Goal: Information Seeking & Learning: Learn about a topic

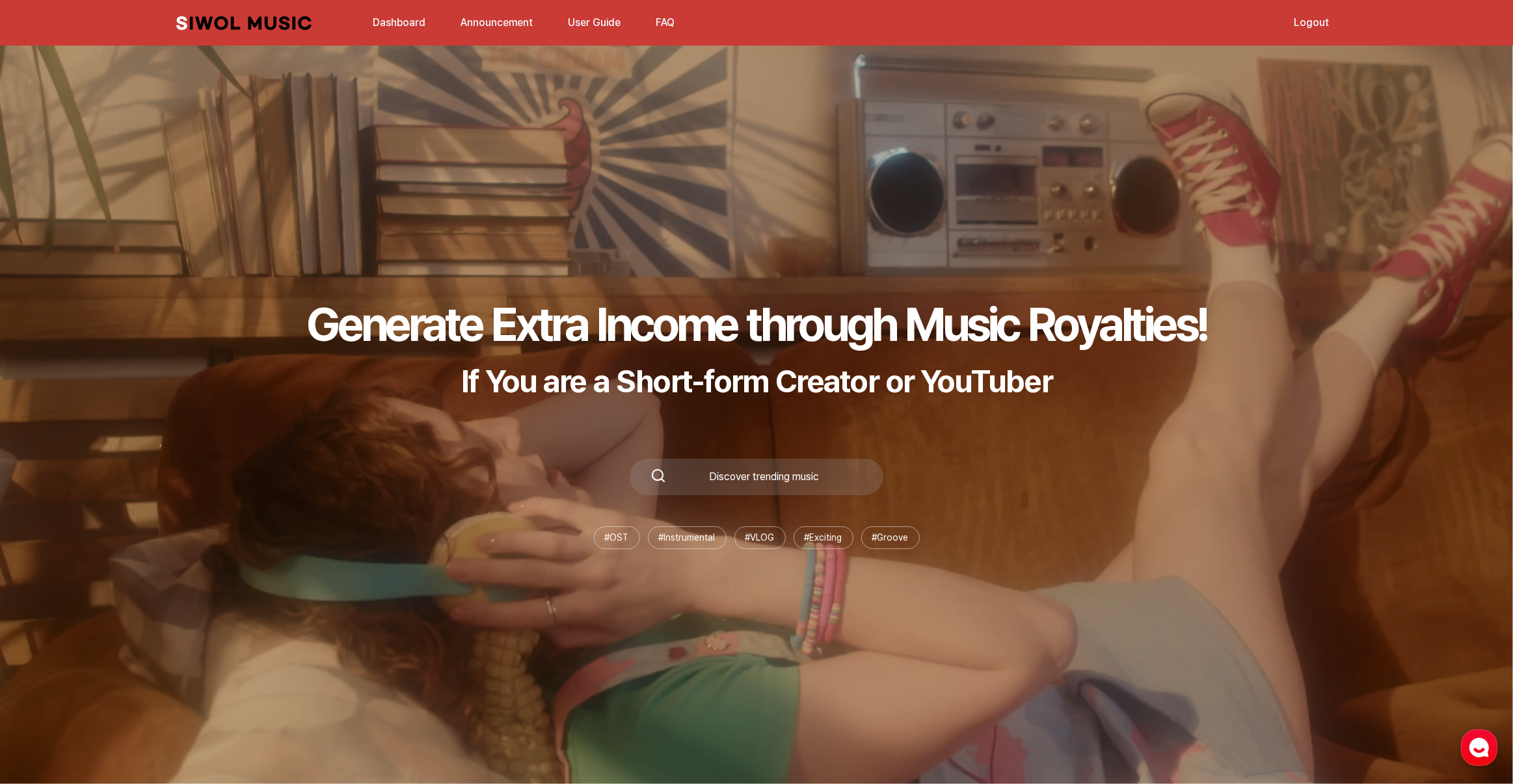
click at [385, 20] on link "Dashboard" at bounding box center [399, 22] width 68 height 28
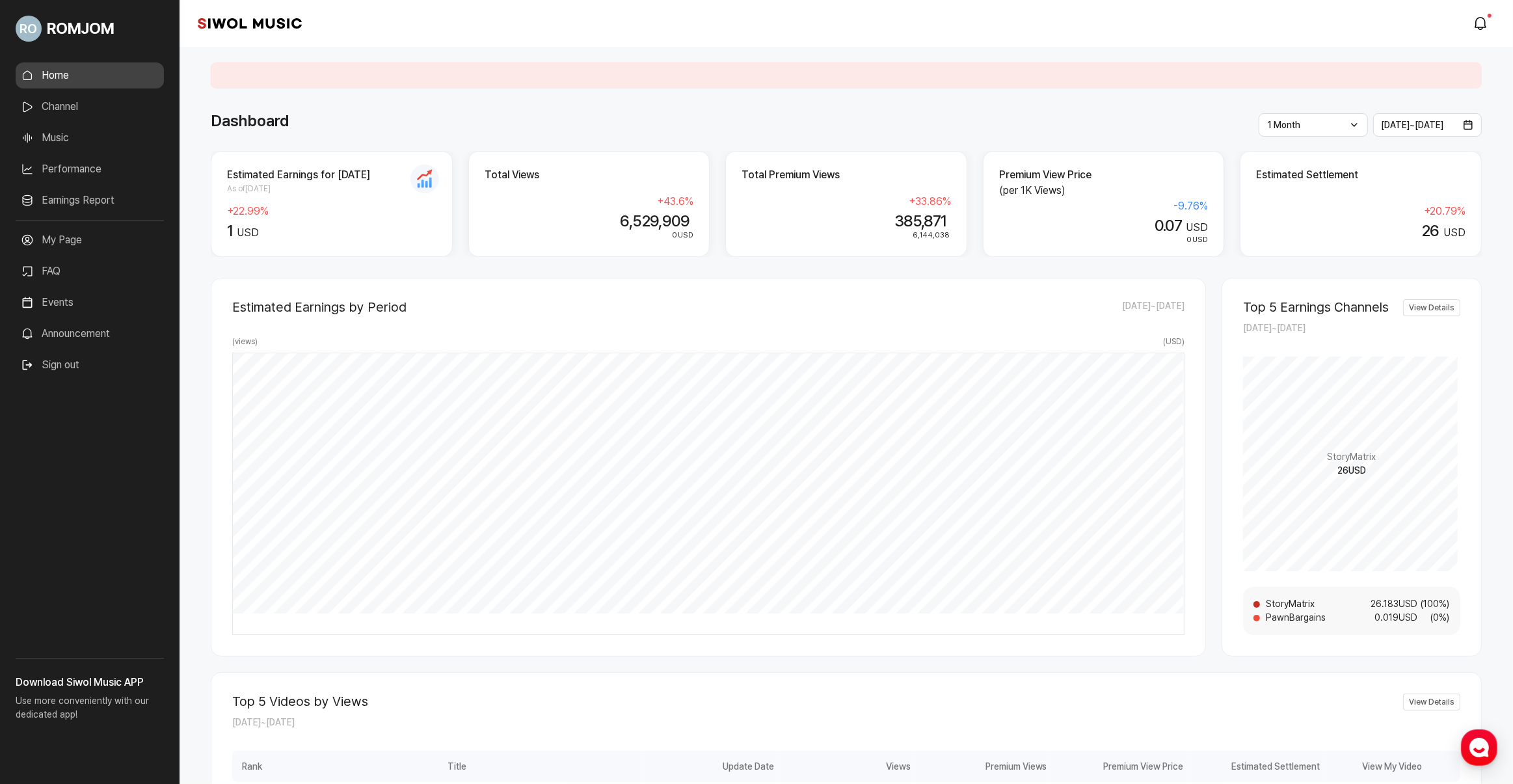
click at [58, 136] on link "Music" at bounding box center [90, 138] width 148 height 26
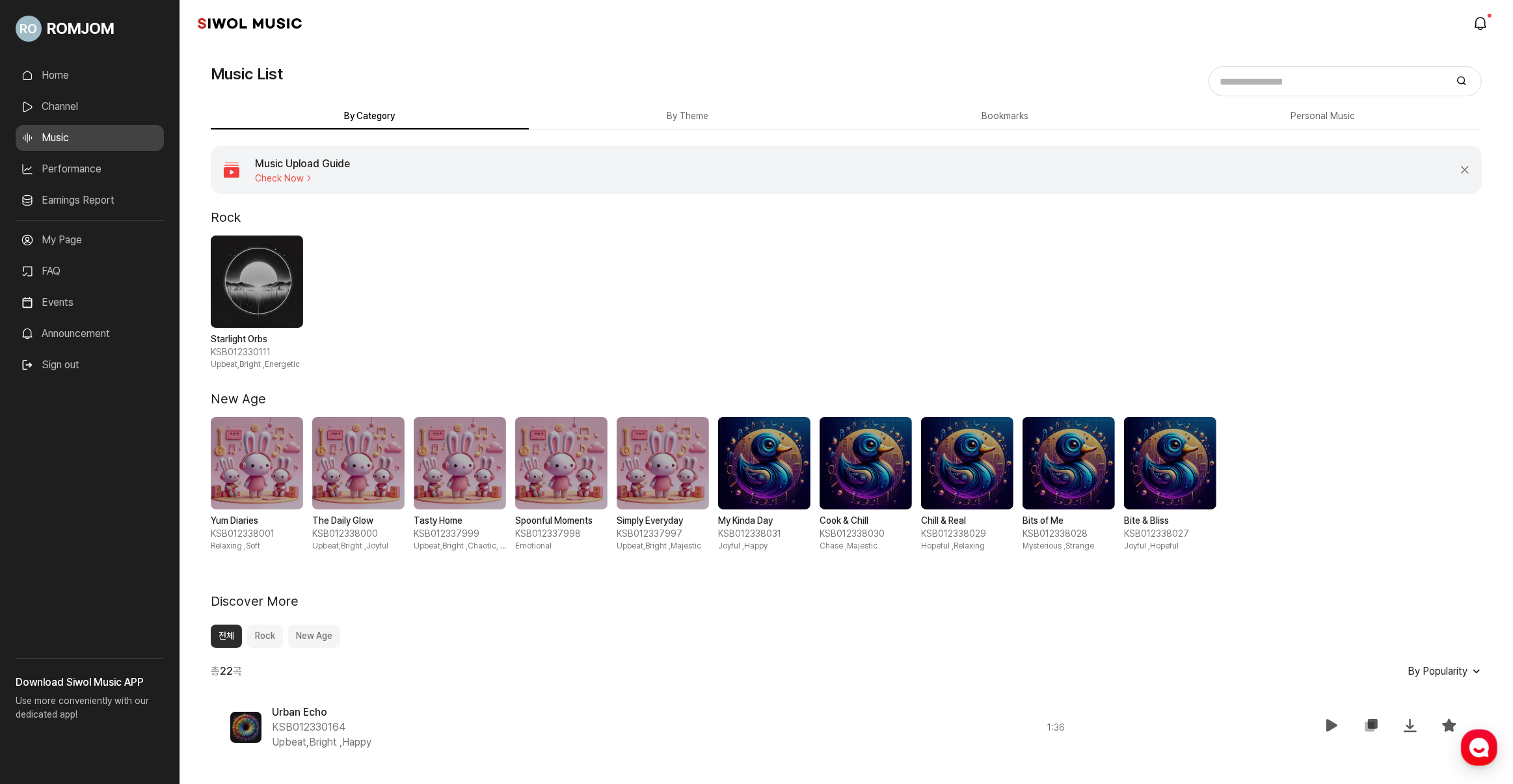
scroll to position [244, 0]
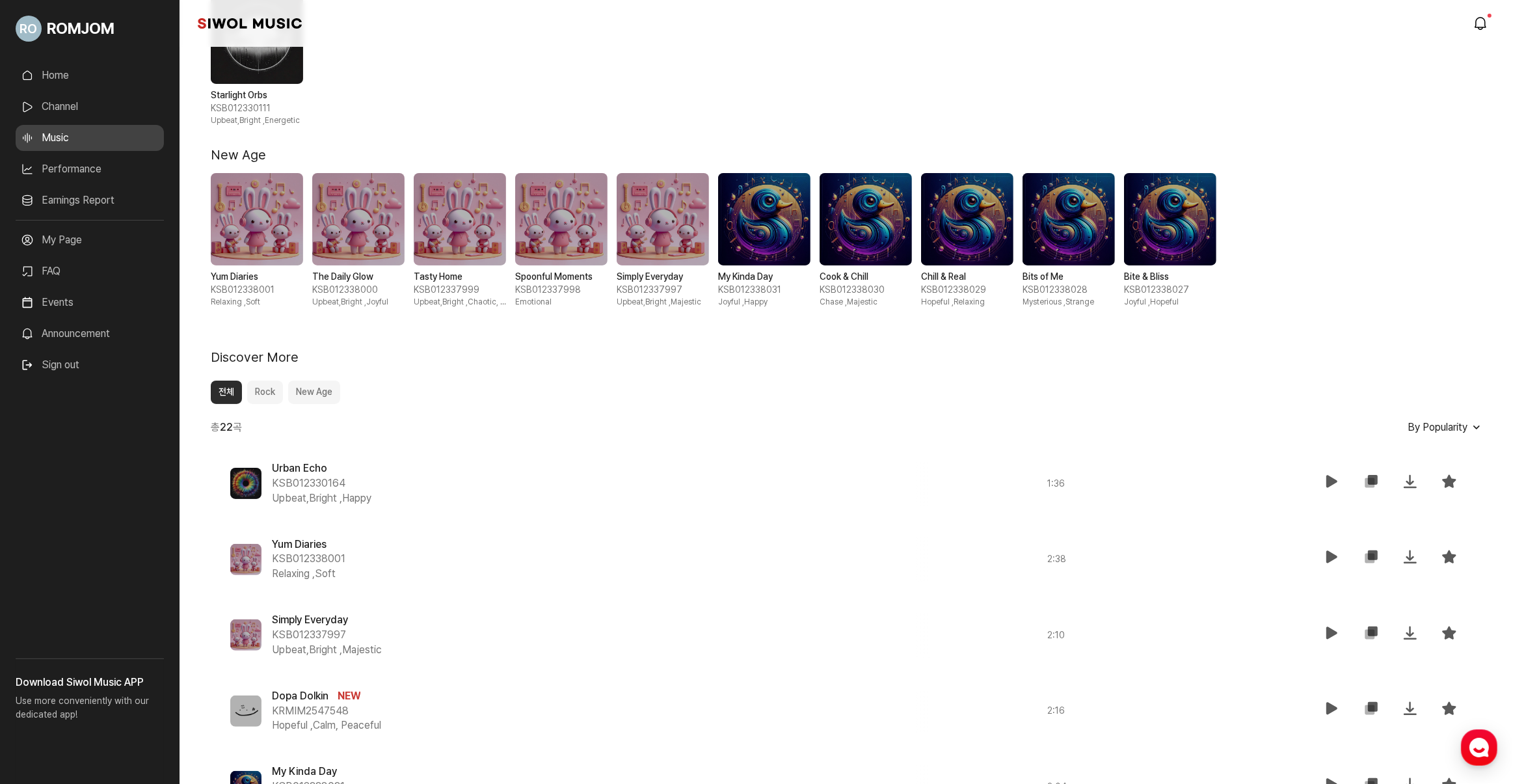
click at [274, 395] on button "Rock" at bounding box center [265, 392] width 36 height 23
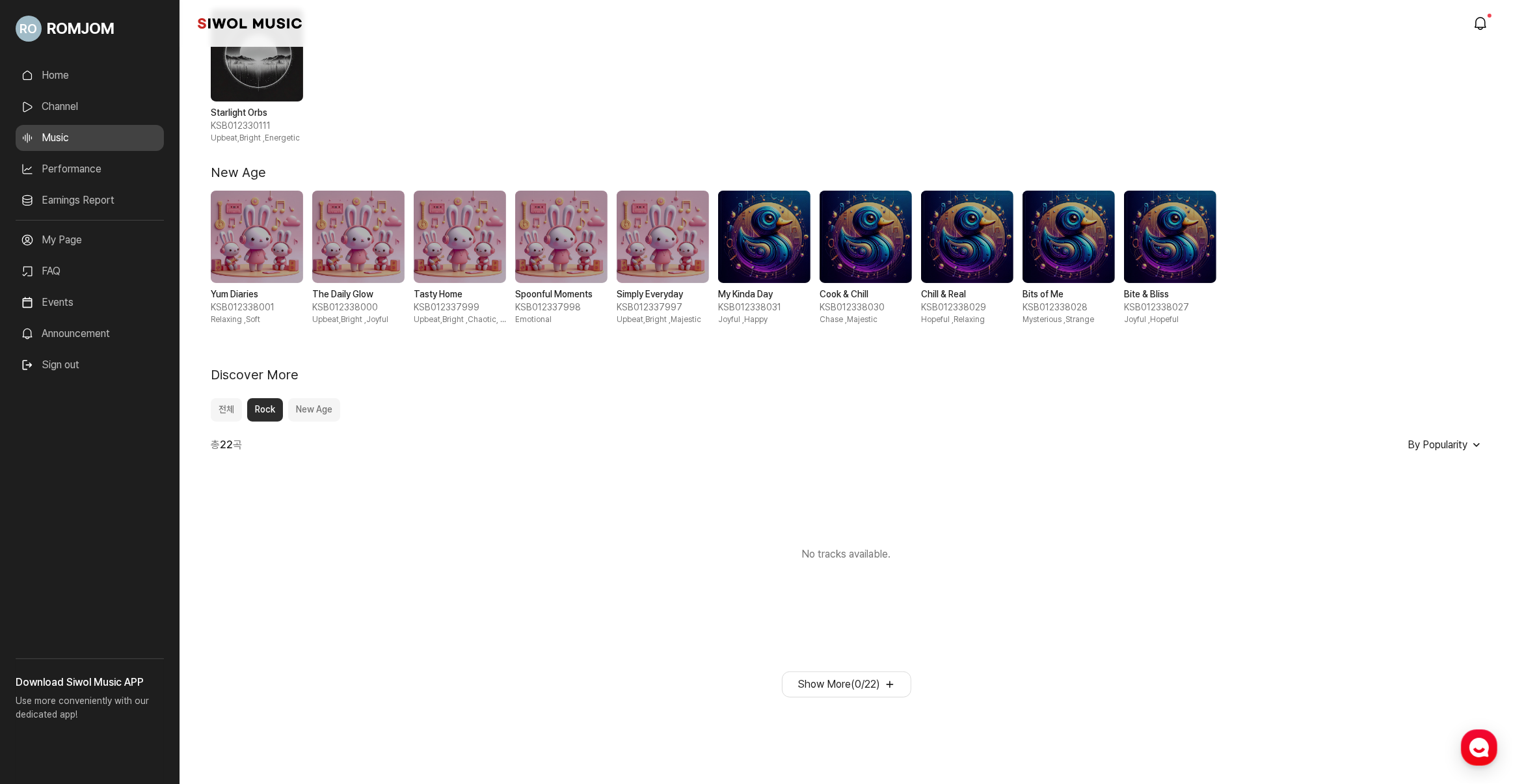
click at [310, 404] on button "New Age" at bounding box center [314, 409] width 52 height 23
click at [232, 410] on div "Rock Starlight Orbs KSB012330111 Upbeat,Bright , Energetic New Age Yum Diaries …" at bounding box center [846, 339] width 1271 height 714
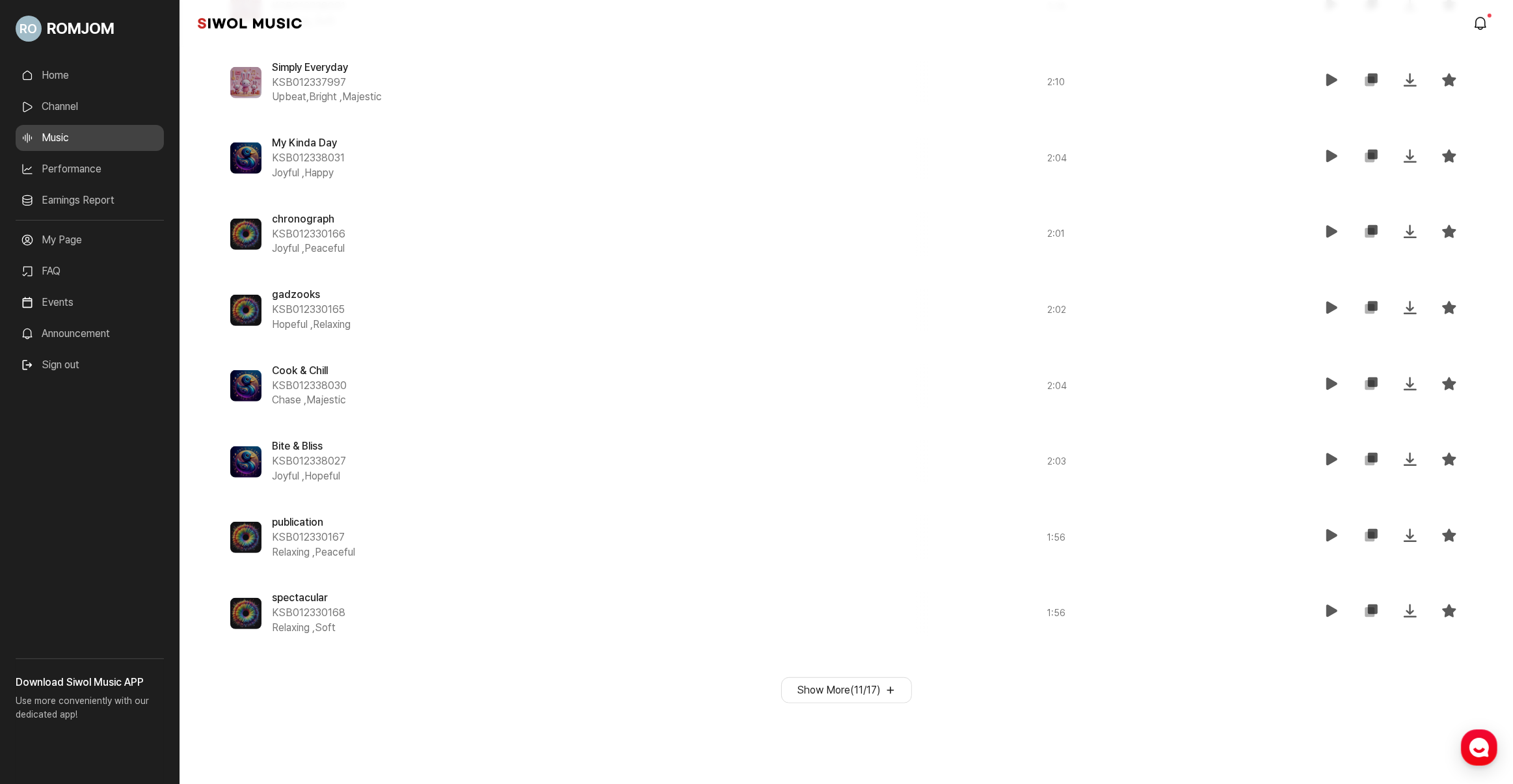
scroll to position [877, 0]
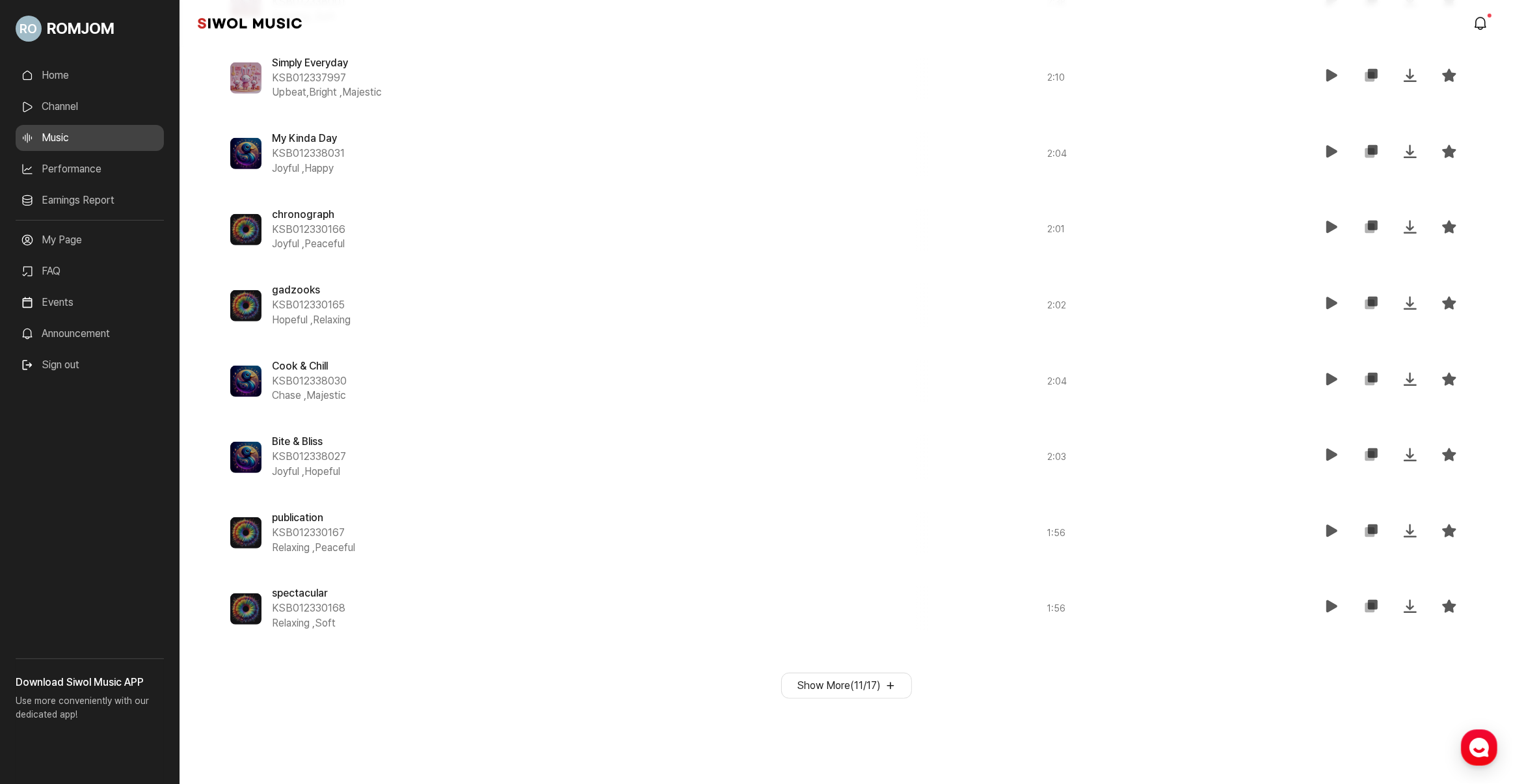
click at [873, 678] on button "Show More ( 11 / 17 )" at bounding box center [846, 685] width 131 height 26
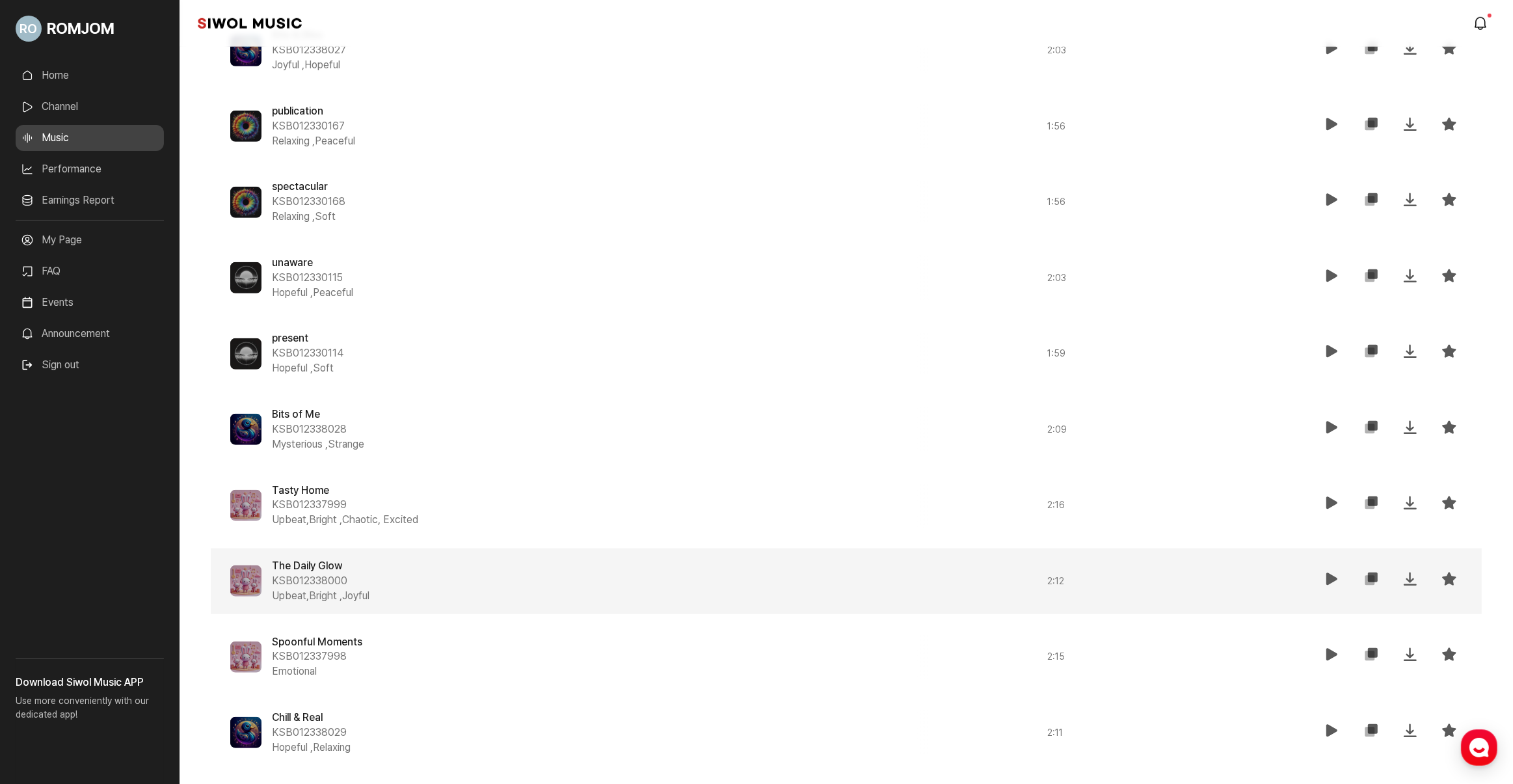
scroll to position [1408, 0]
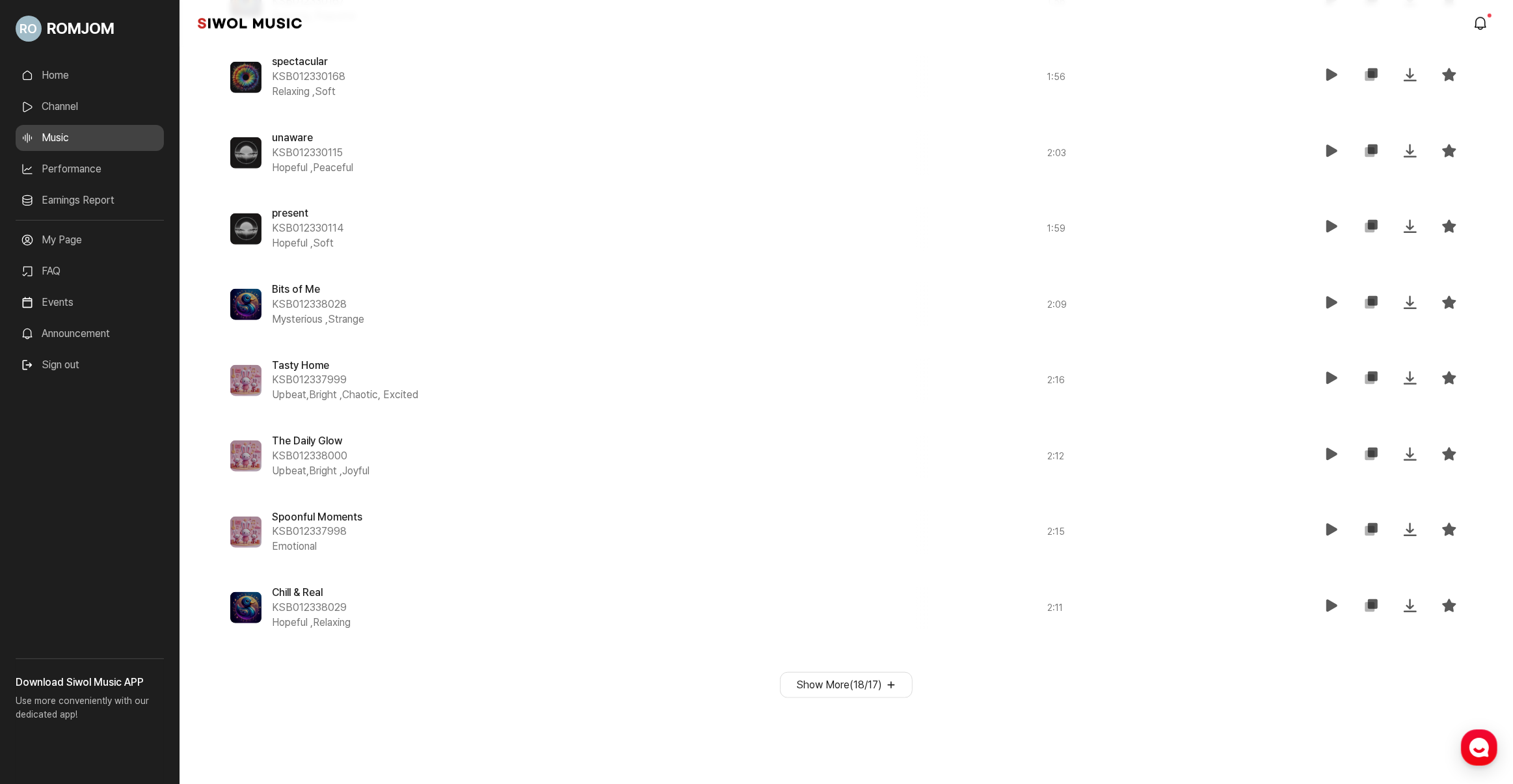
click at [850, 684] on button "Show More ( 18 / 17 )" at bounding box center [846, 685] width 132 height 26
click at [886, 681] on button "Show More ( 18 / 17 )" at bounding box center [846, 685] width 132 height 26
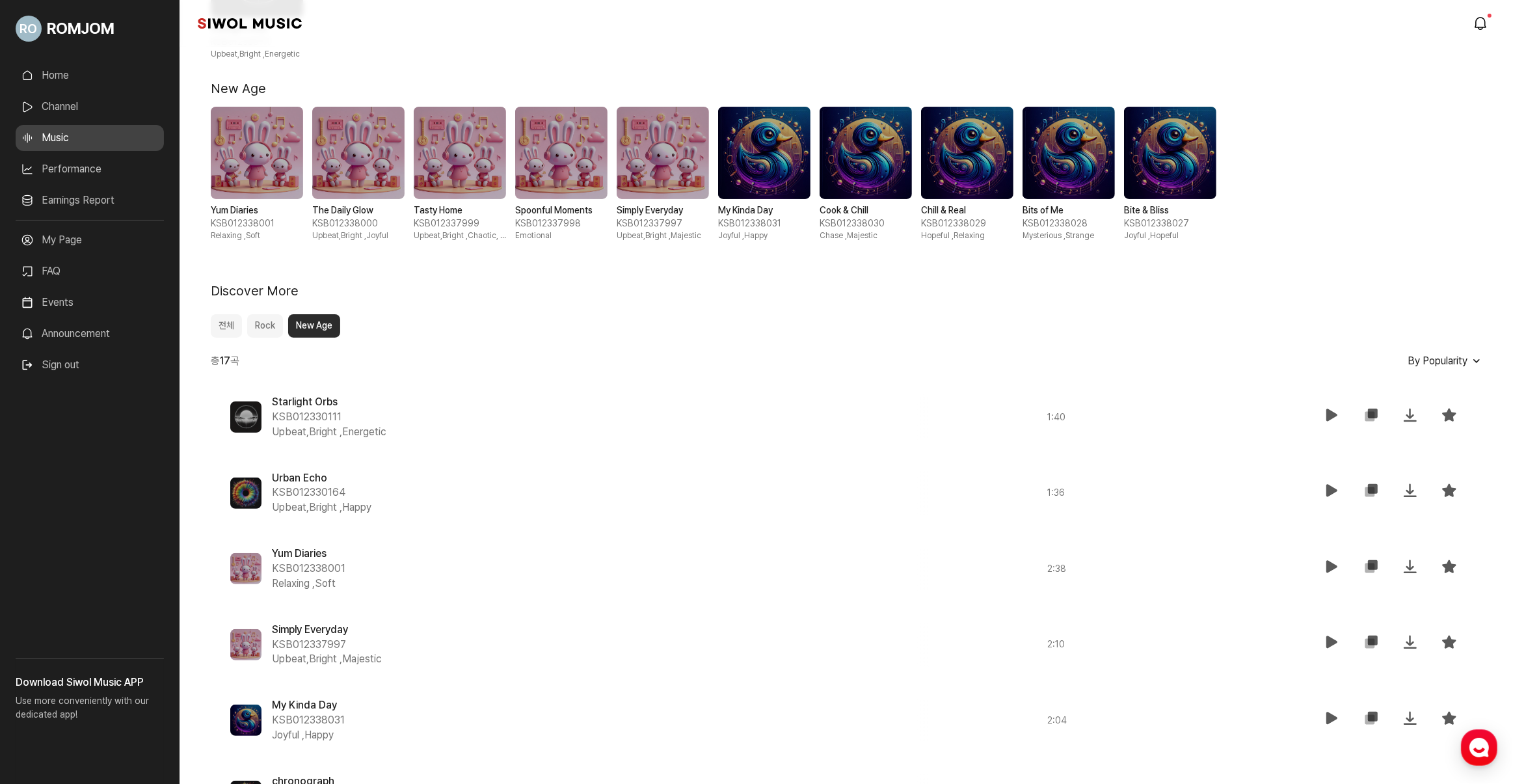
scroll to position [188, 0]
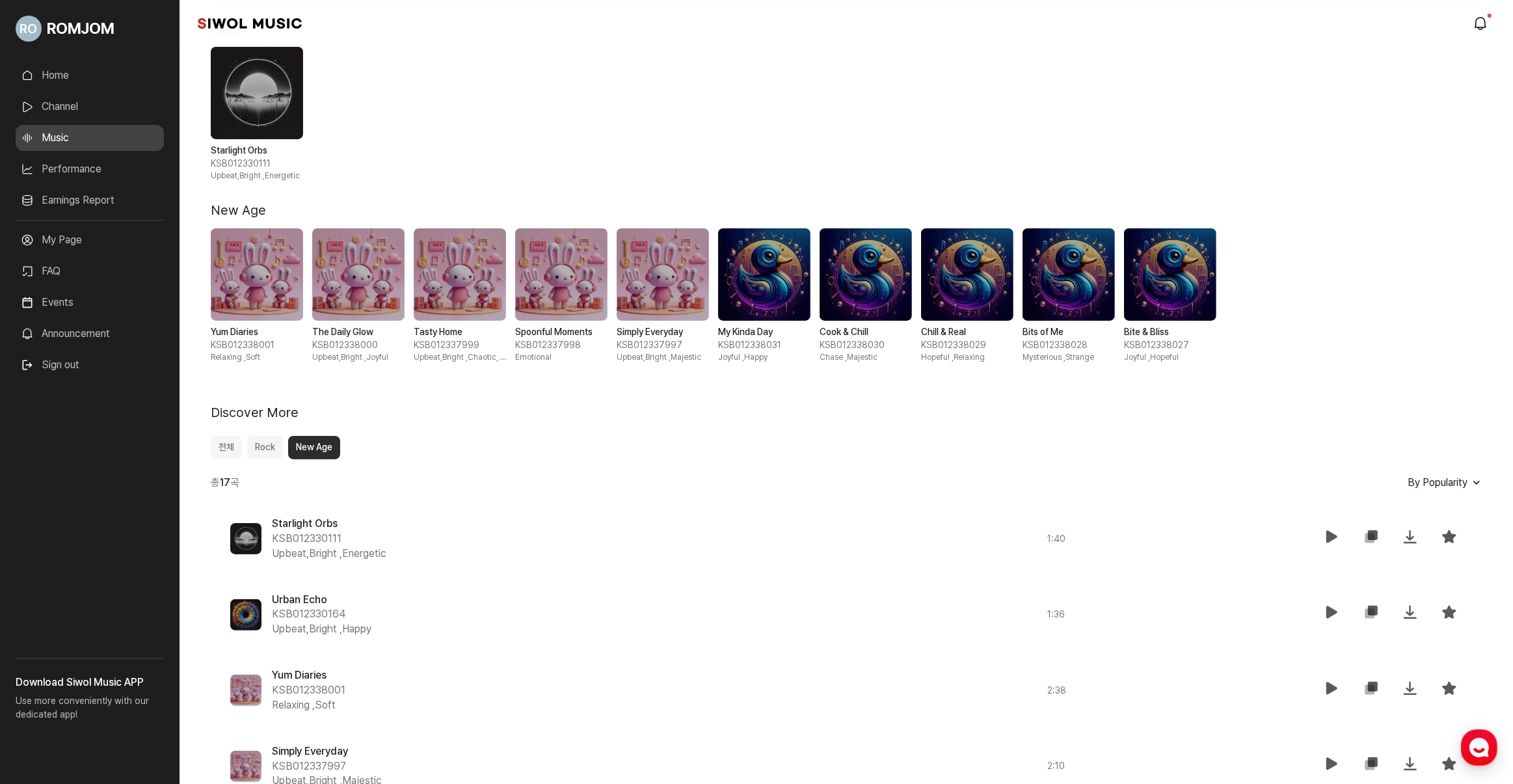
click at [228, 449] on button "전체" at bounding box center [226, 447] width 31 height 23
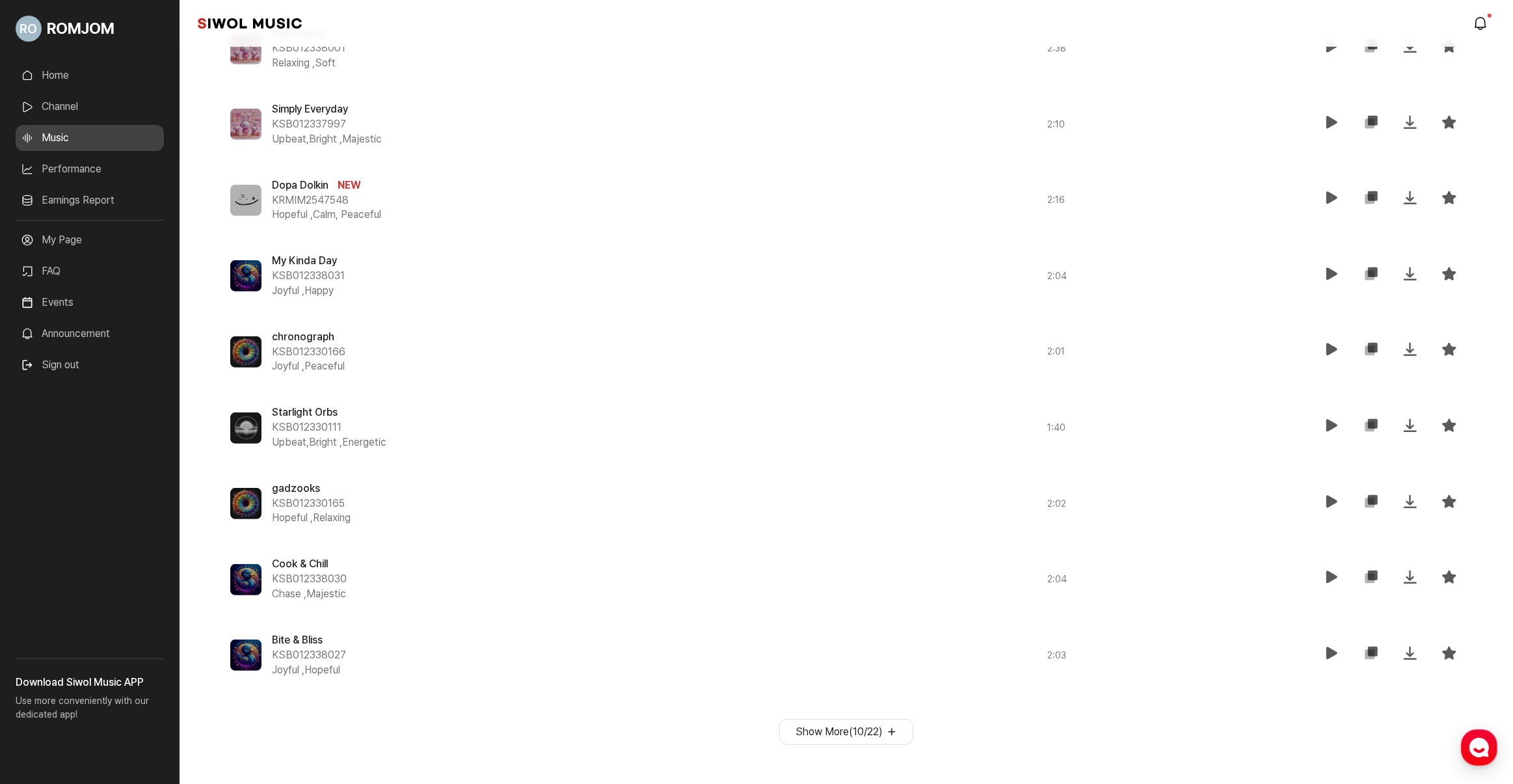
scroll to position [758, 0]
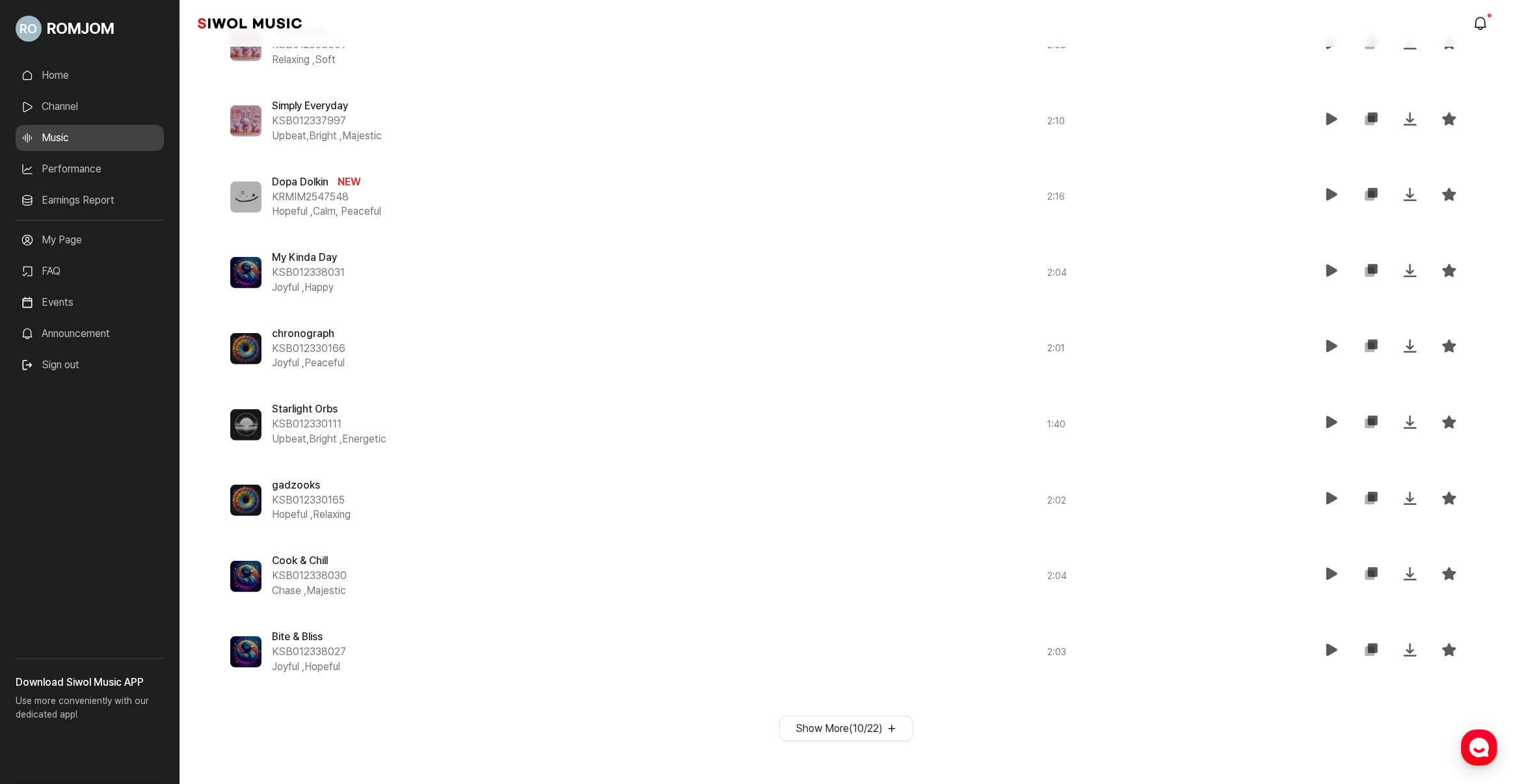
click at [881, 727] on button "Show More ( 10 / 22 )" at bounding box center [846, 728] width 134 height 26
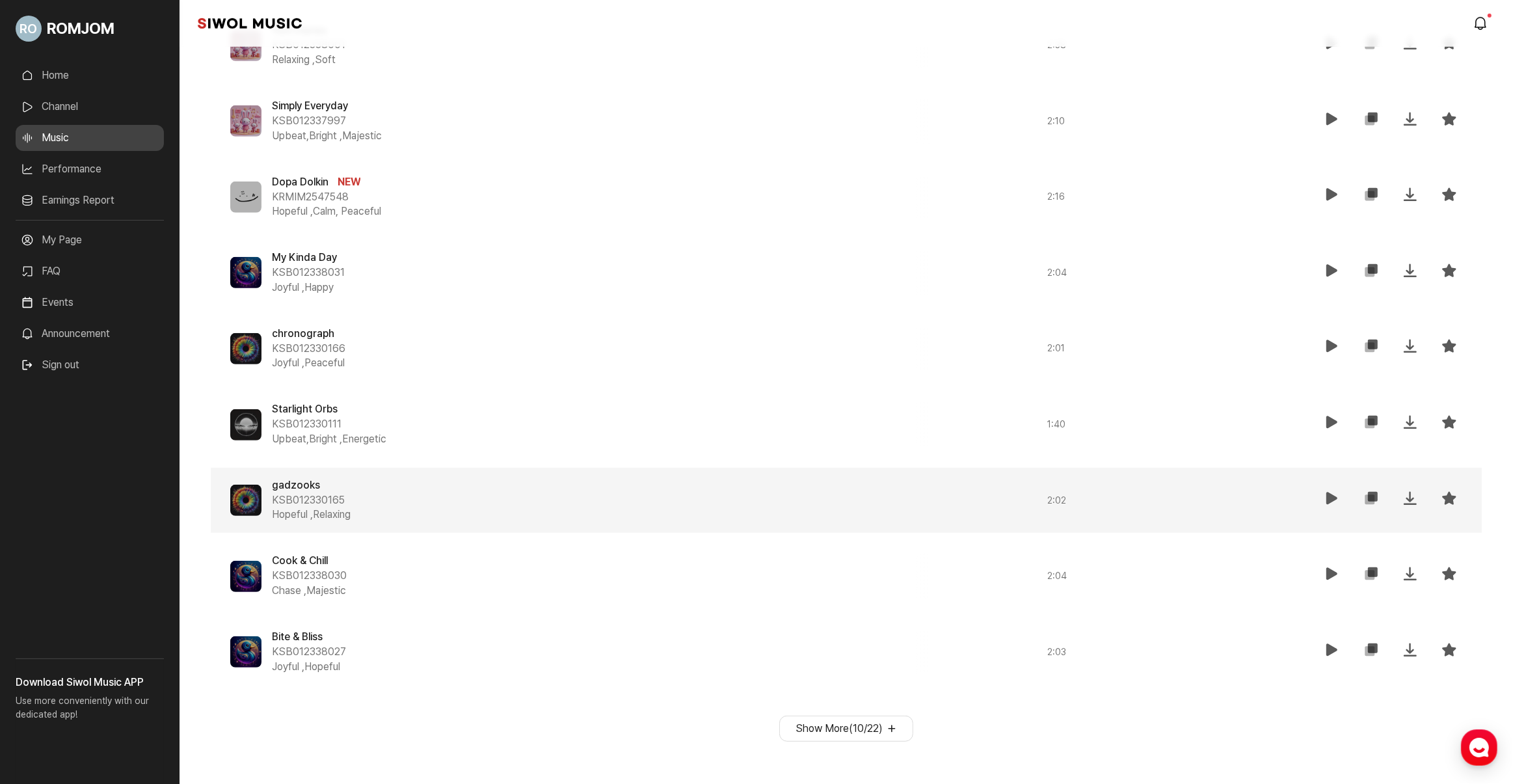
scroll to position [802, 0]
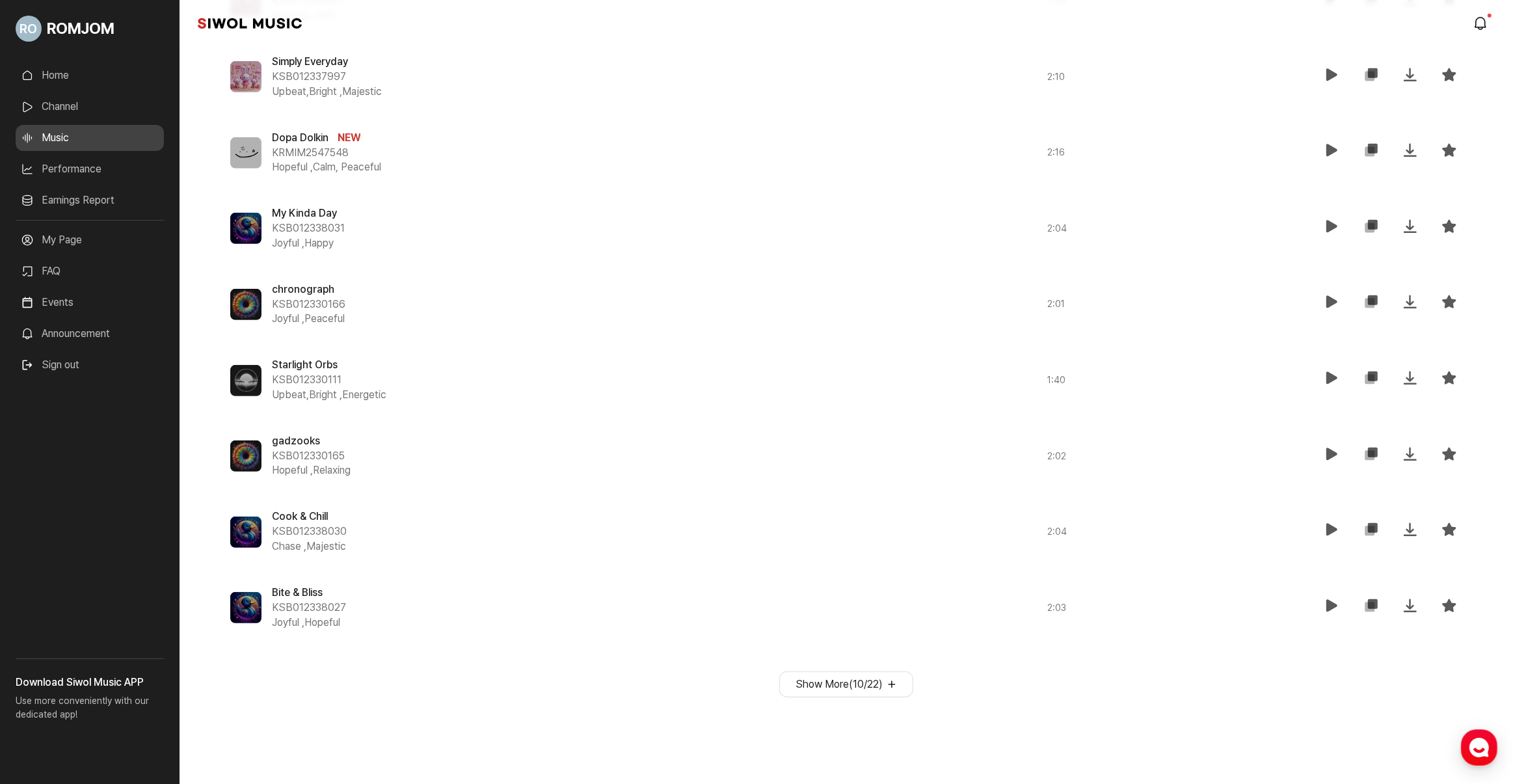
click at [841, 685] on button "Show More ( 10 / 22 )" at bounding box center [846, 685] width 134 height 26
click at [889, 685] on button "Show More ( 10 / 22 )" at bounding box center [846, 685] width 134 height 26
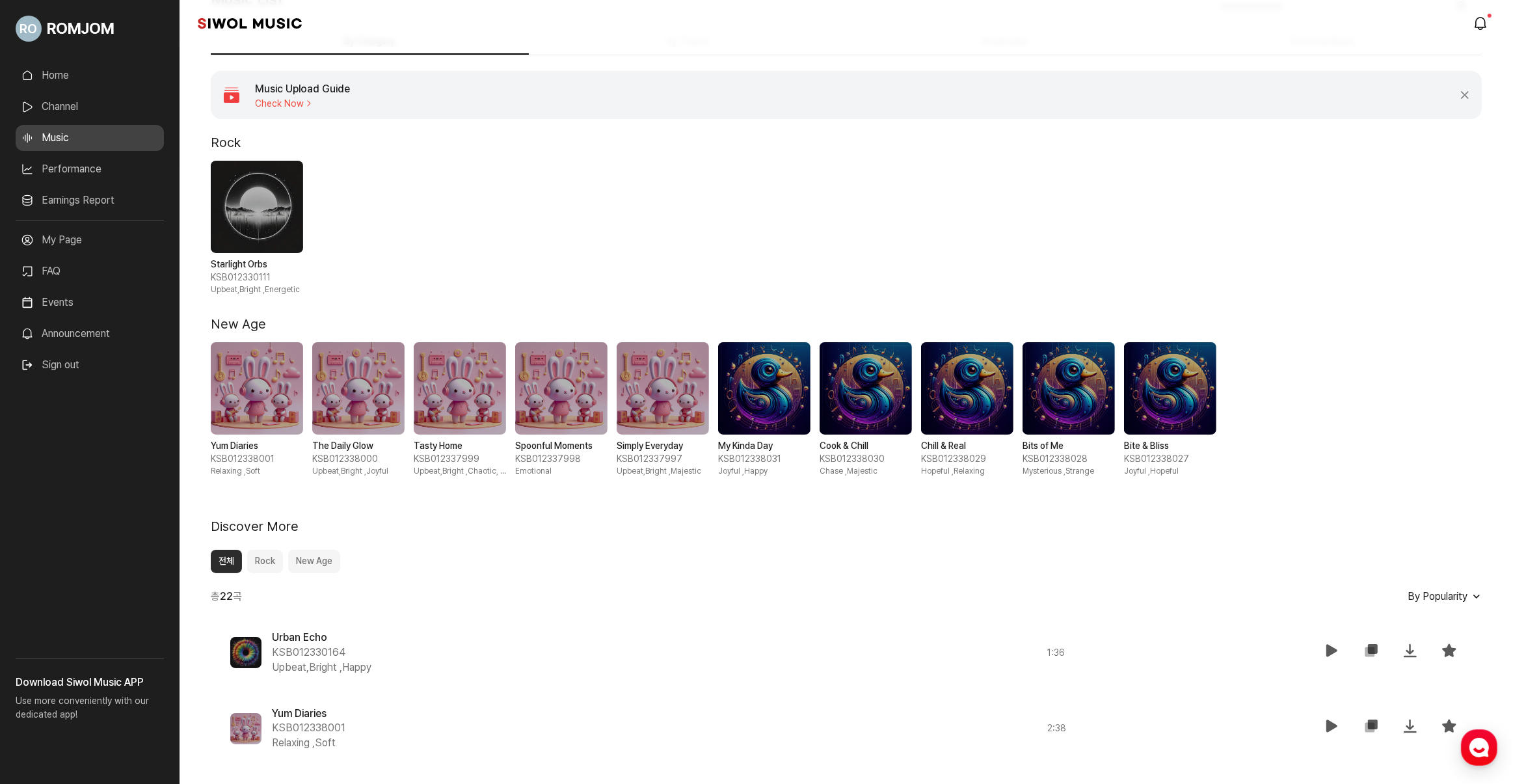
scroll to position [0, 0]
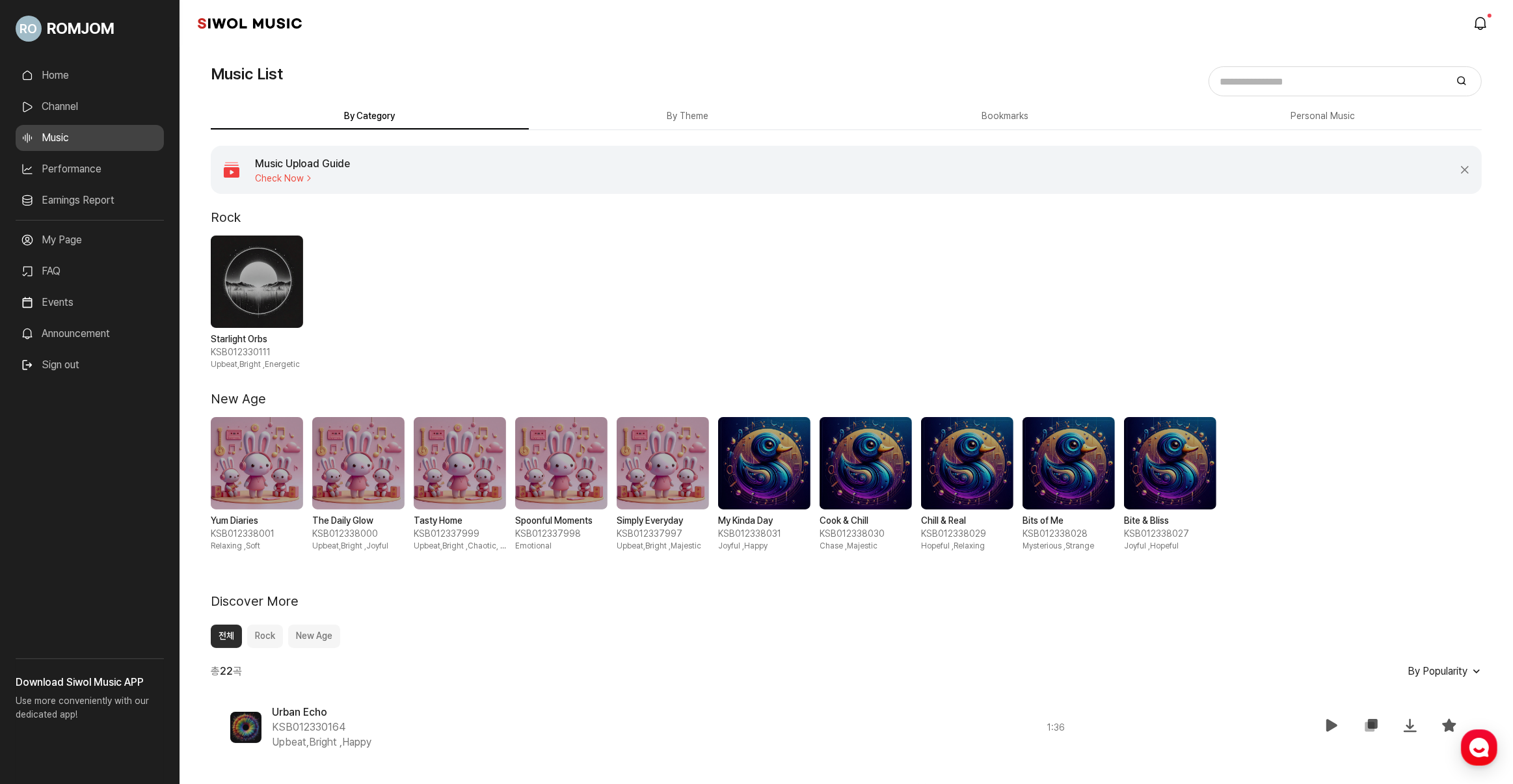
click at [643, 111] on button "By Theme" at bounding box center [687, 117] width 318 height 25
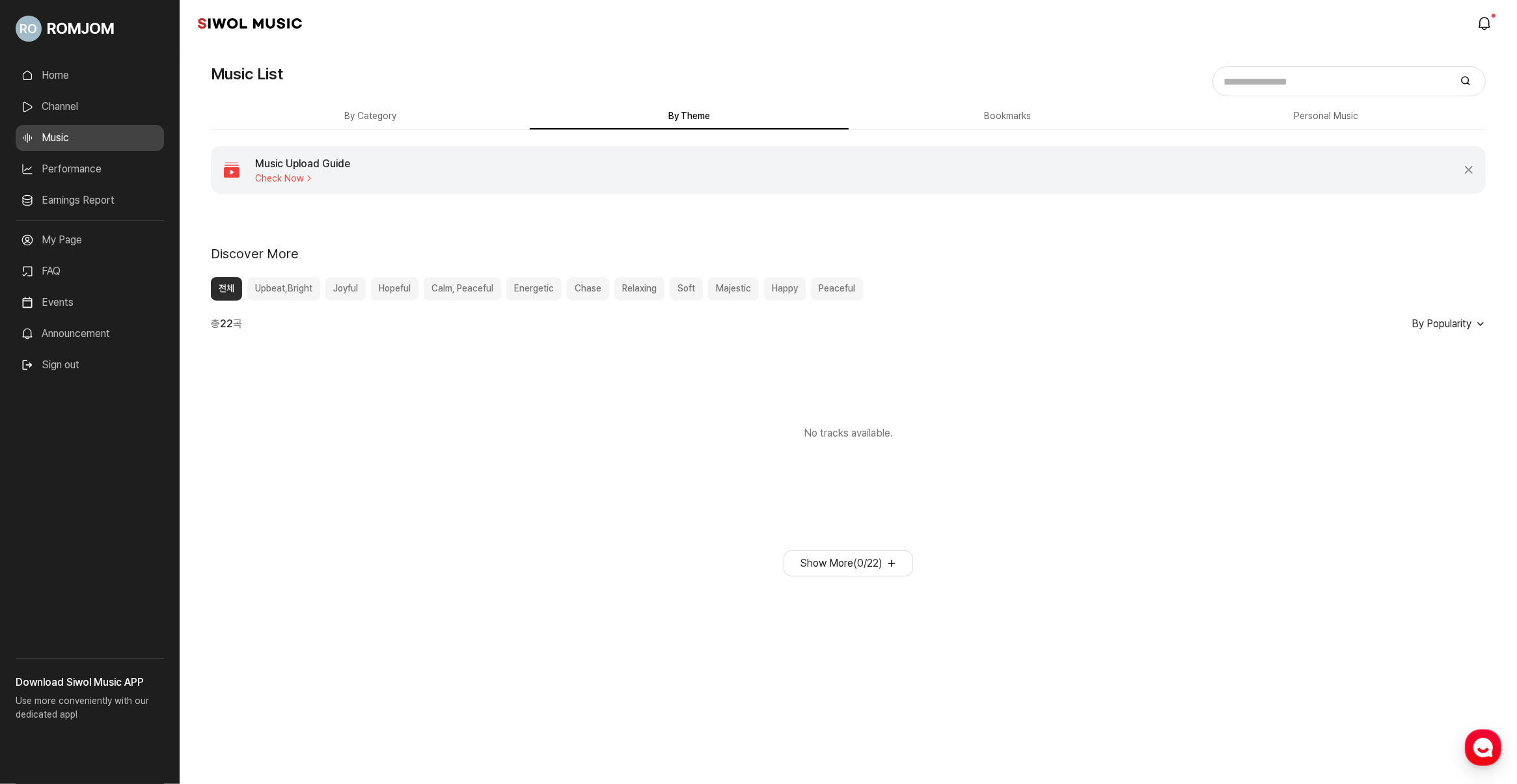
click at [327, 122] on button "By Category" at bounding box center [370, 117] width 319 height 25
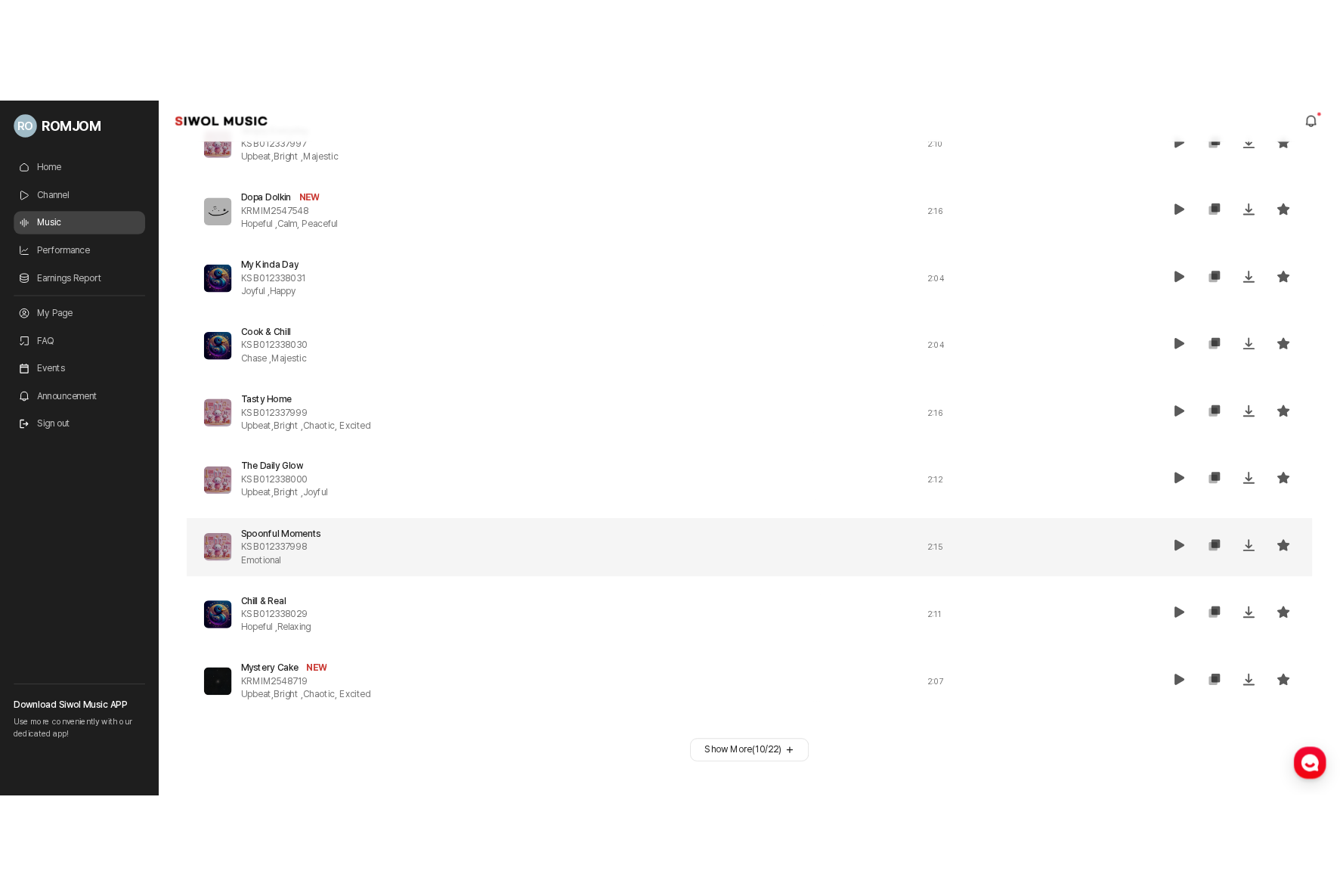
scroll to position [1354, 0]
